Goal: Find contact information: Find contact information

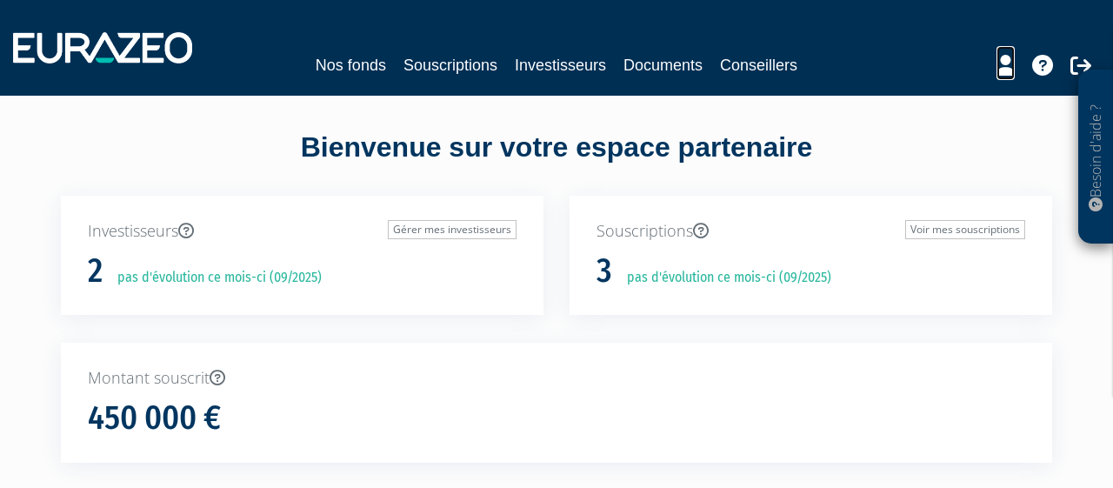
click at [999, 63] on icon at bounding box center [1005, 65] width 18 height 21
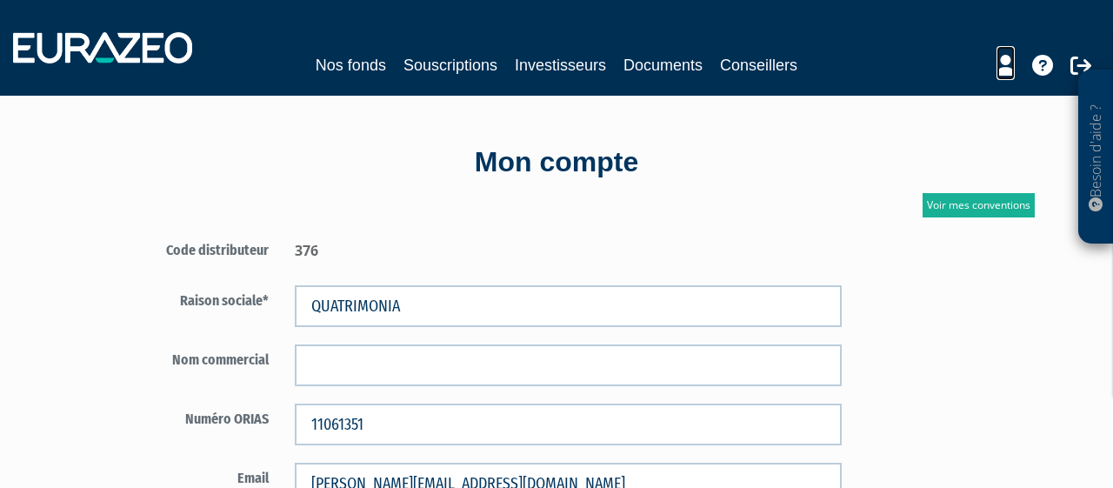
click at [1011, 76] on link at bounding box center [1005, 63] width 18 height 34
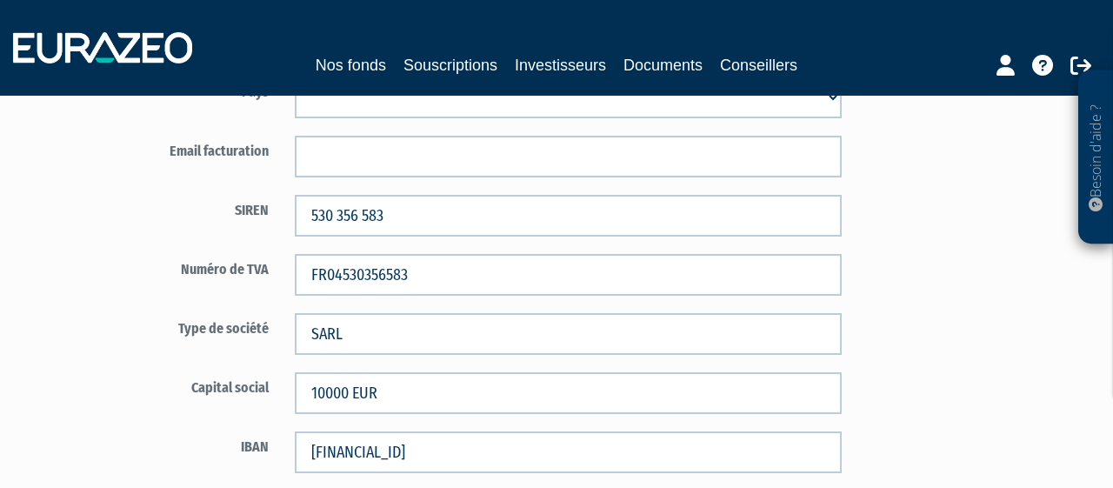
scroll to position [994, 0]
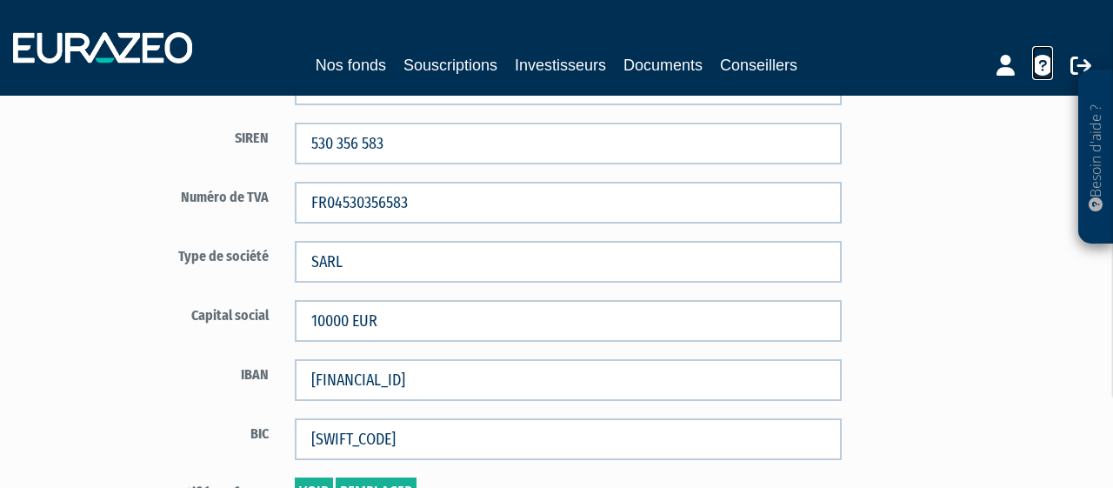
click at [1042, 67] on icon at bounding box center [1042, 65] width 21 height 21
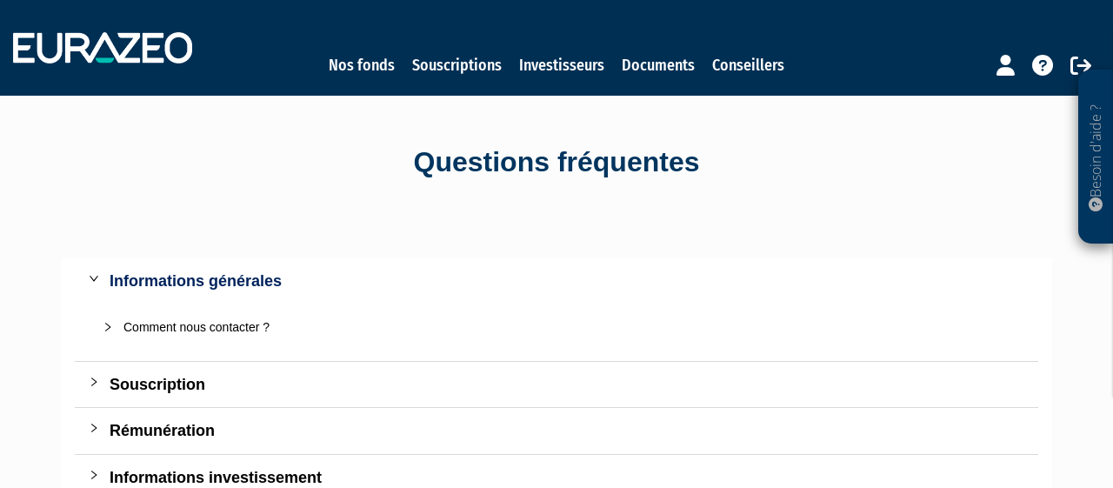
click at [190, 328] on div "Comment nous contacter ?" at bounding box center [566, 326] width 887 height 19
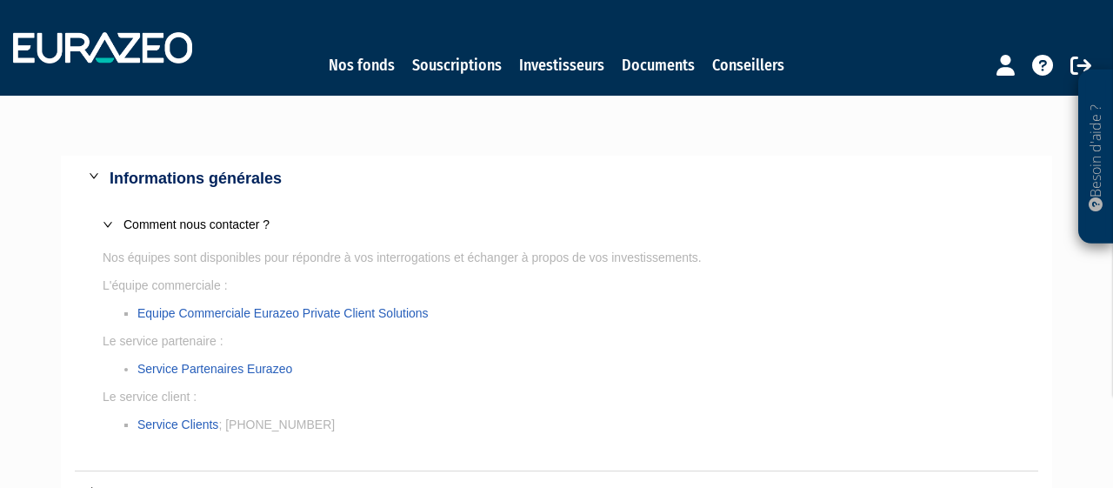
scroll to position [181, 0]
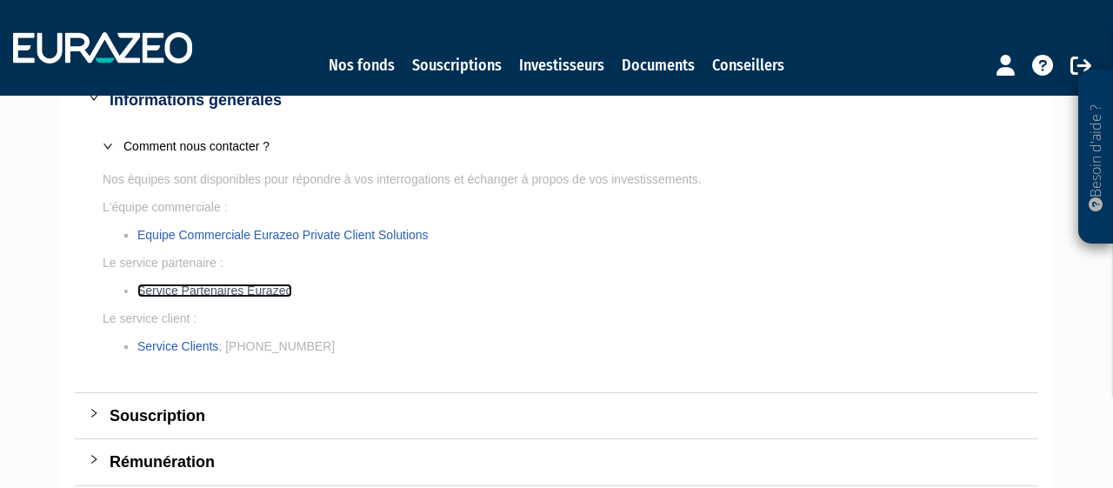
click at [229, 288] on link "Service Partenaires Eurazeo" at bounding box center [214, 290] width 155 height 14
